Goal: Information Seeking & Learning: Learn about a topic

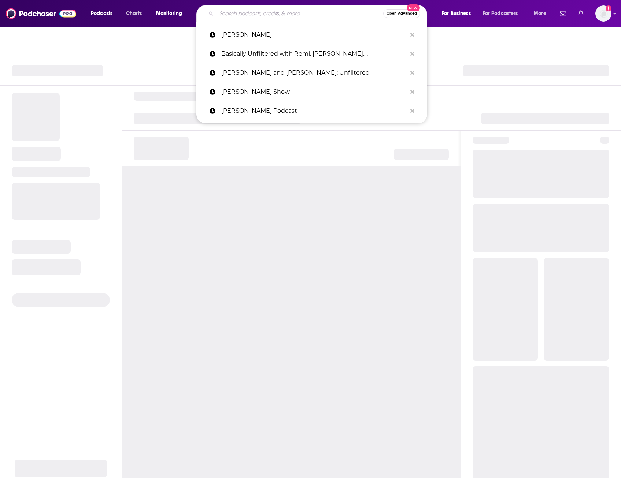
click at [251, 10] on input "Search podcasts, credits, & more..." at bounding box center [299, 14] width 167 height 12
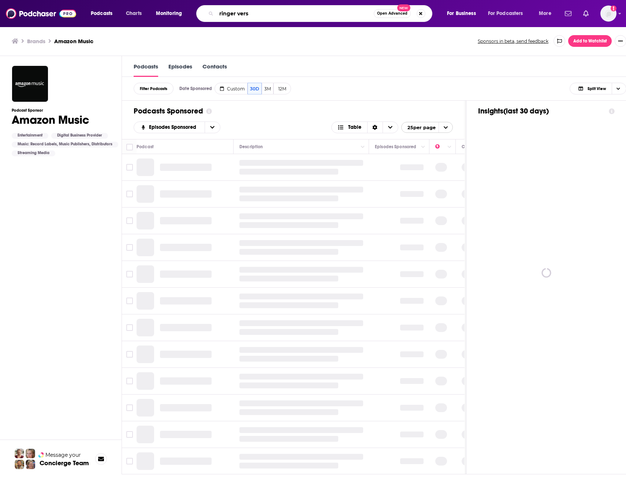
type input "ringer verse"
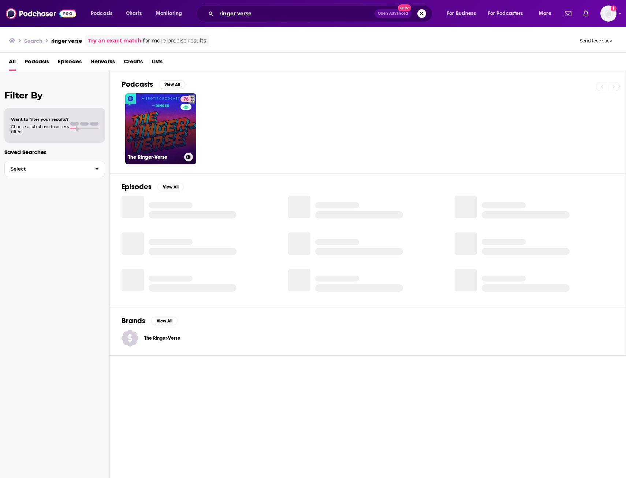
click at [148, 136] on link "78 The Ringer-Verse" at bounding box center [160, 128] width 71 height 71
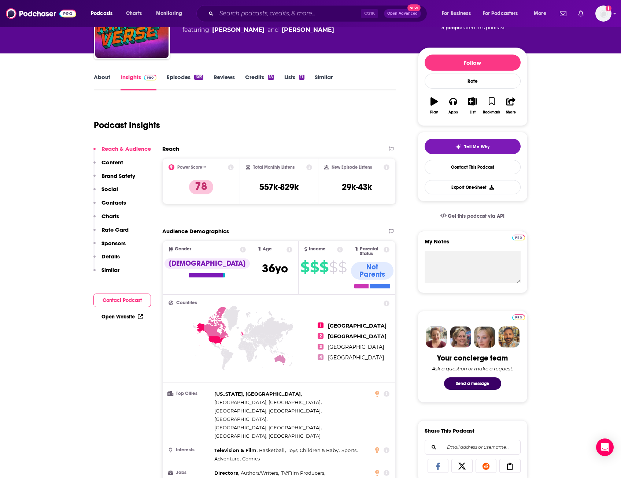
scroll to position [63, 0]
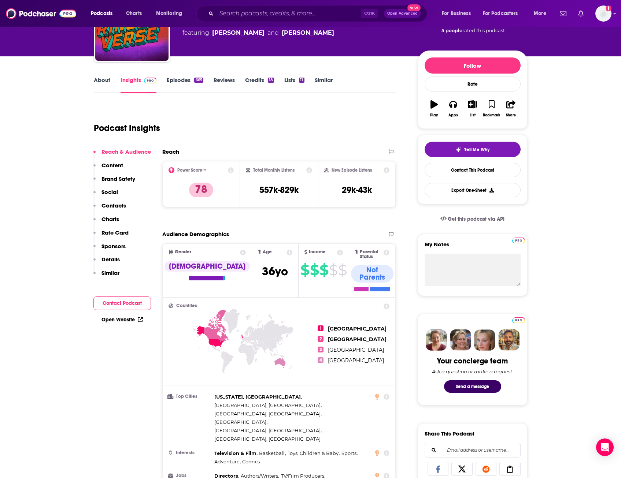
click at [95, 86] on link "About" at bounding box center [102, 85] width 16 height 17
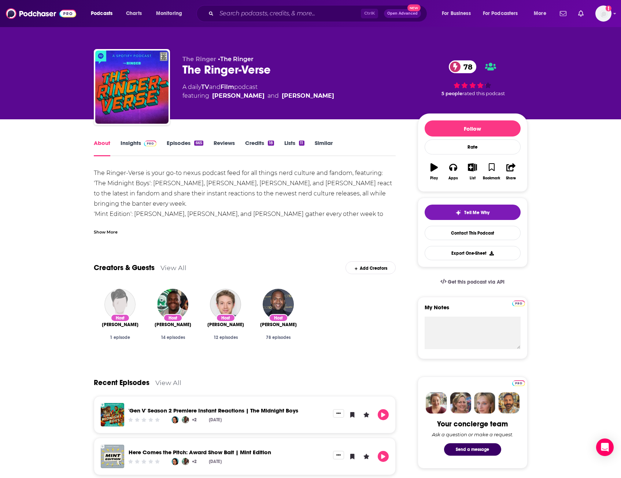
click at [118, 230] on div "Show More" at bounding box center [245, 229] width 302 height 12
